Goal: Task Accomplishment & Management: Complete application form

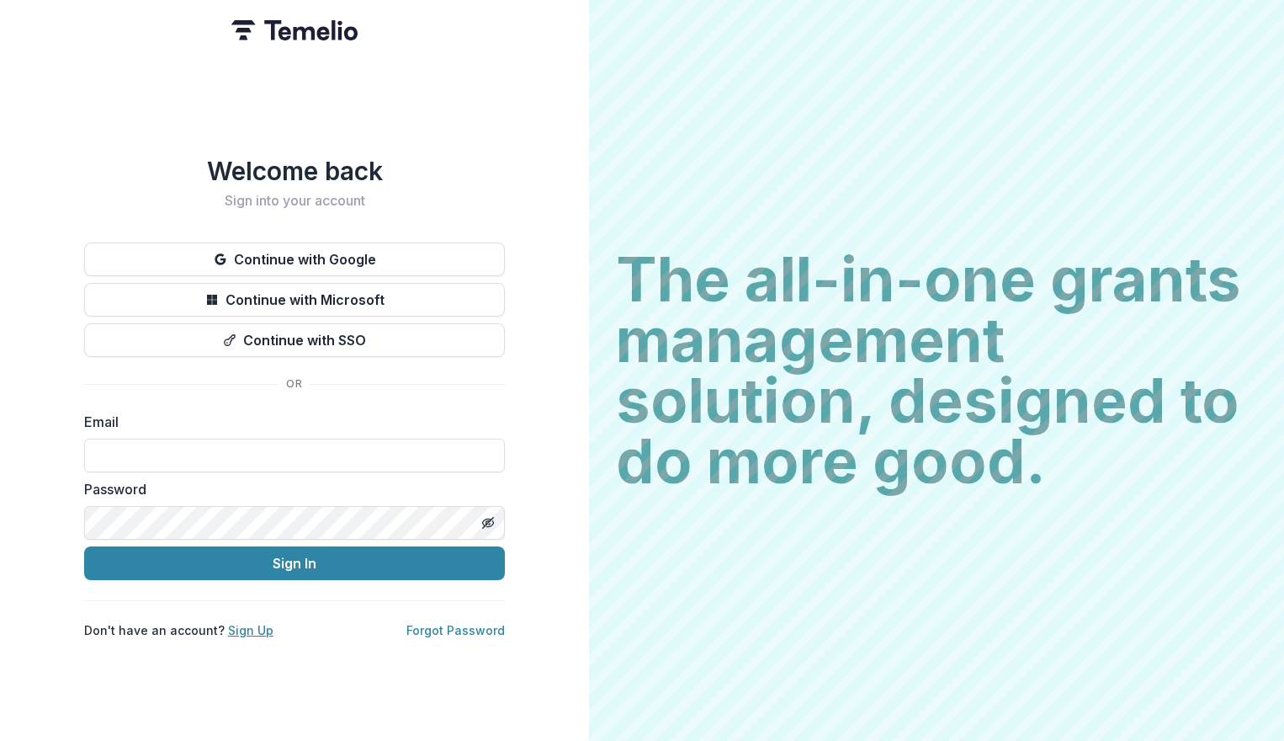
click at [235, 630] on link "Sign Up" at bounding box center [250, 630] width 45 height 14
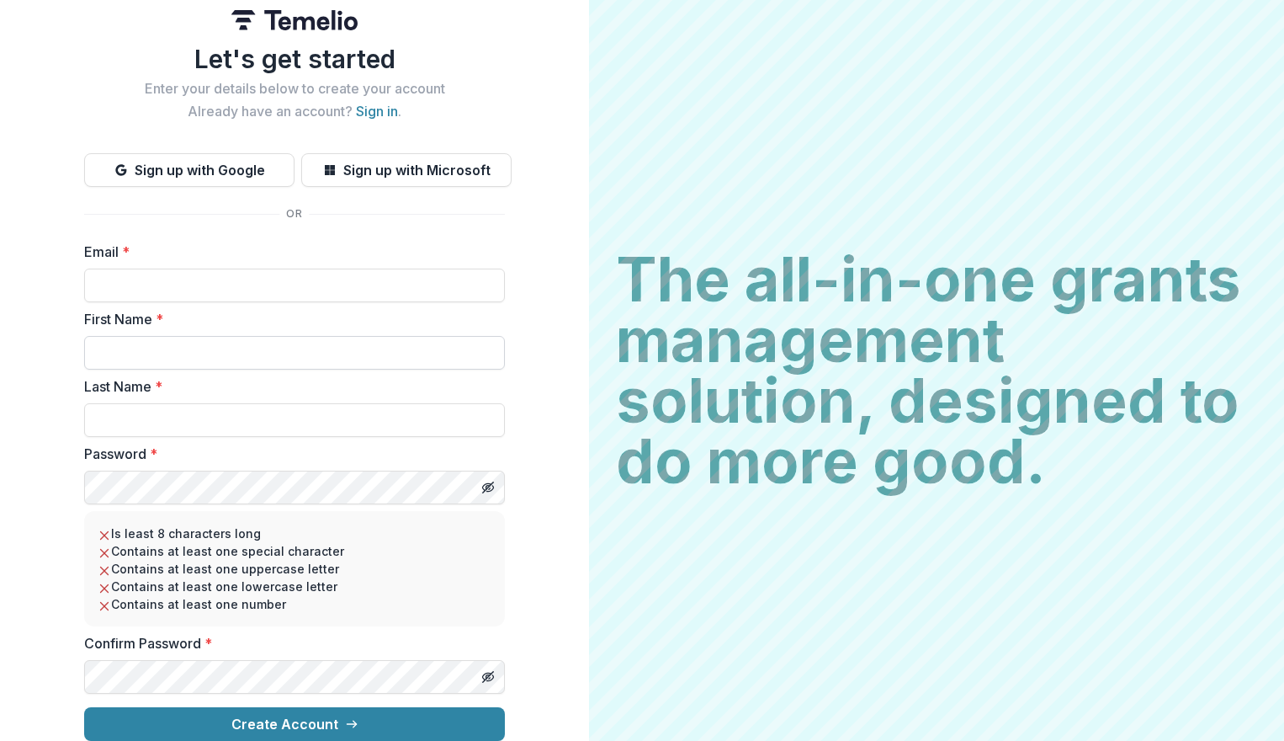
scroll to position [24, 0]
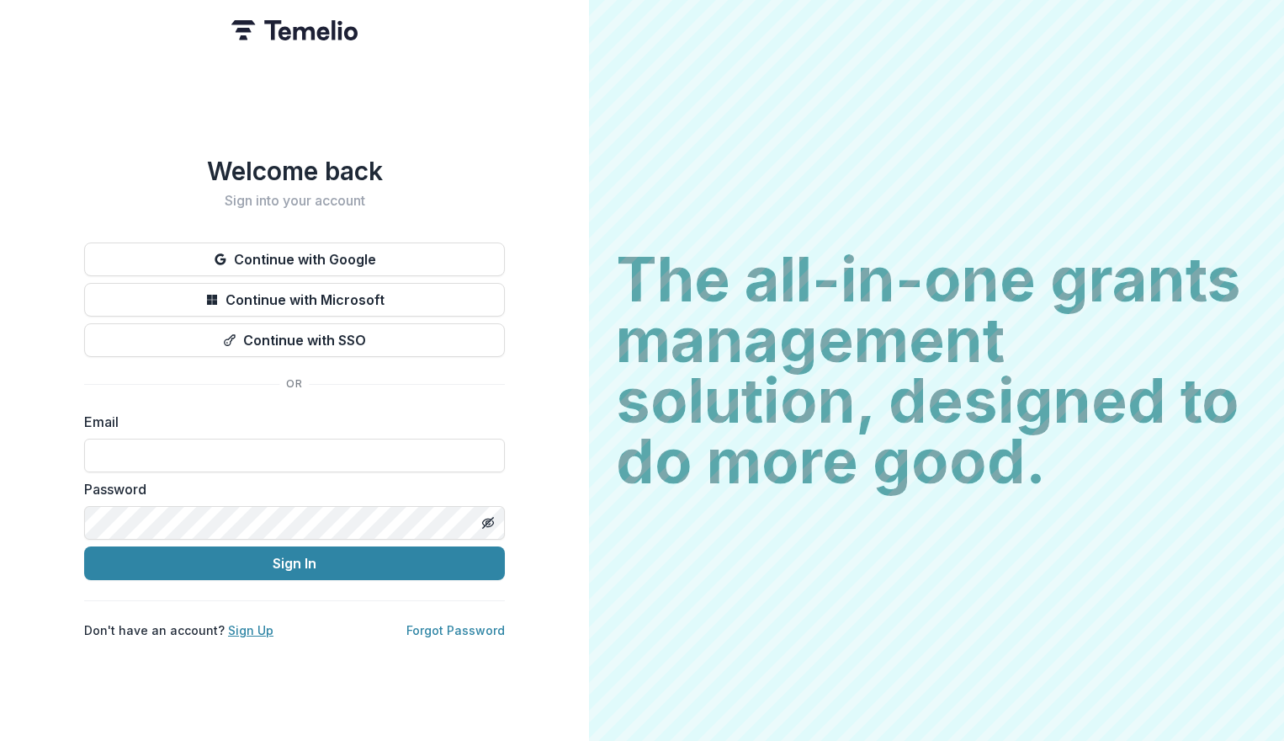
click at [252, 625] on link "Sign Up" at bounding box center [250, 630] width 45 height 14
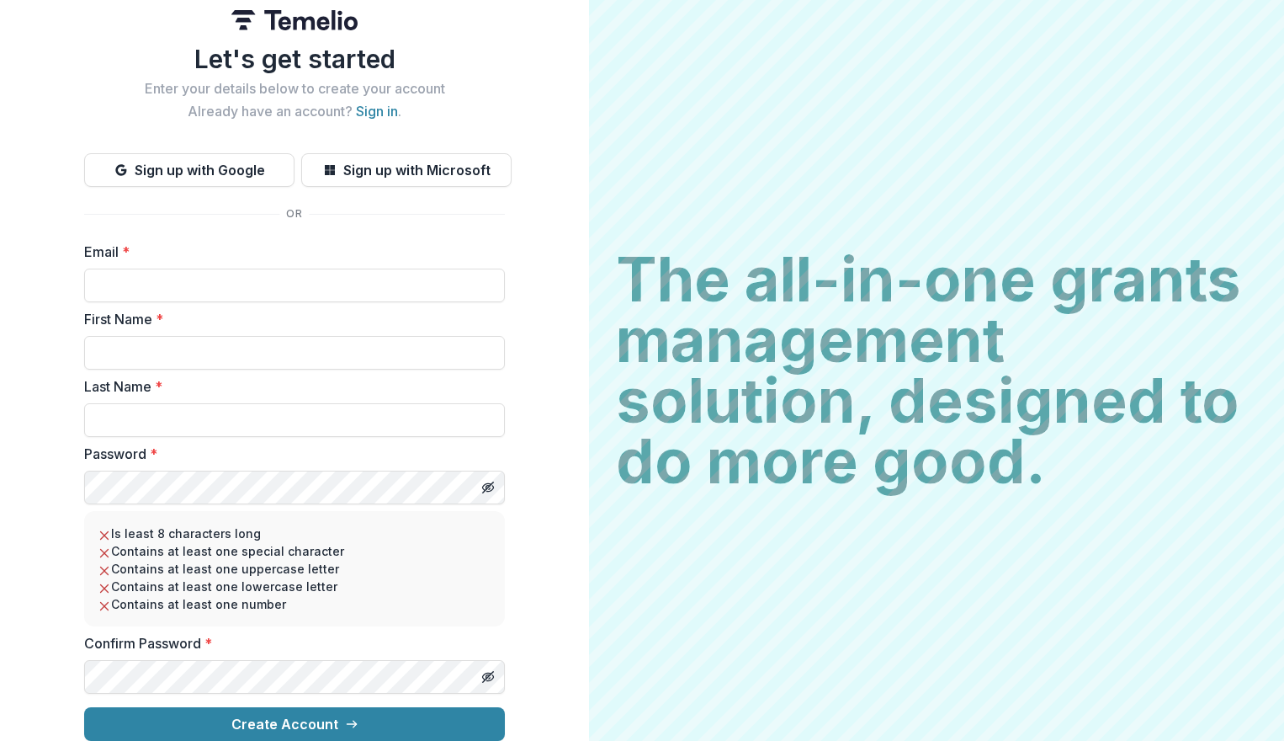
scroll to position [24, 0]
click at [1200, 402] on h2 "The all-in-one grants management solution, designed to do more good." at bounding box center [936, 370] width 641 height 242
